Goal: Find specific page/section: Find specific page/section

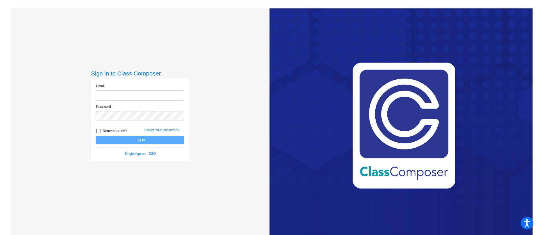
type input "[PERSON_NAME][EMAIL_ADDRESS][PERSON_NAME][DOMAIN_NAME]"
click at [137, 139] on button "Log In" at bounding box center [140, 140] width 88 height 8
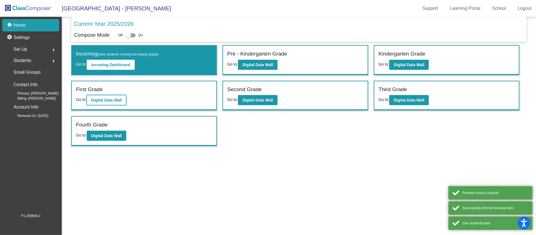
click at [110, 99] on b "Digital Data Wall" at bounding box center [106, 100] width 31 height 4
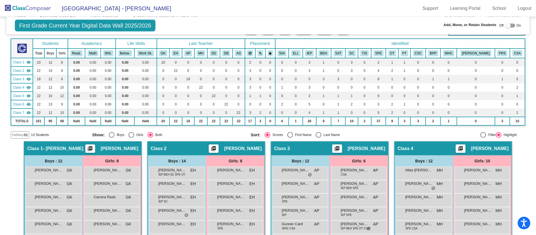
scroll to position [42, 0]
